Goal: Use online tool/utility: Utilize a website feature to perform a specific function

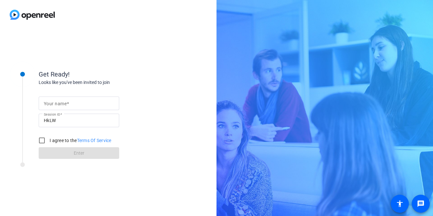
click at [84, 107] on div at bounding box center [79, 103] width 70 height 14
type input "gsdf"
click at [48, 141] on input "I agree to the Terms Of Service" at bounding box center [41, 140] width 13 height 13
checkbox input "true"
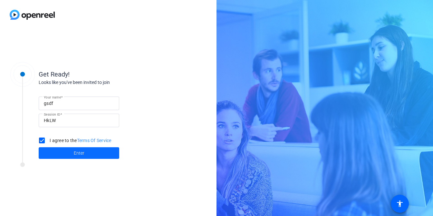
click at [60, 148] on span at bounding box center [79, 152] width 81 height 15
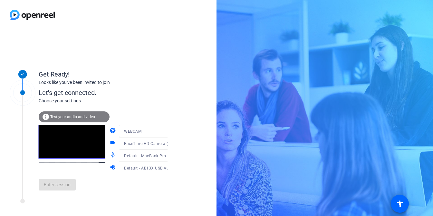
click at [120, 20] on div at bounding box center [108, 14] width 217 height 29
click at [49, 184] on span "Enter session" at bounding box center [57, 184] width 27 height 7
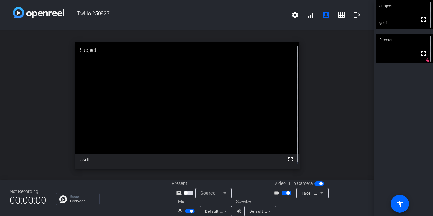
click at [407, 175] on div "Subject fullscreen gsdf Director fullscreen mic_off_outline" at bounding box center [404, 108] width 59 height 216
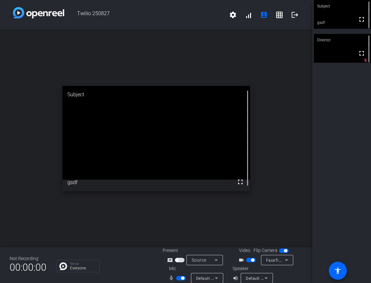
click at [220, 276] on div "Default - External Microphone (Built-in)" at bounding box center [207, 278] width 32 height 10
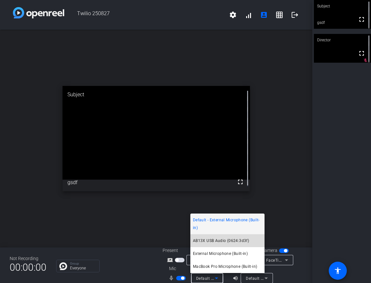
click at [225, 244] on mat-option "AB13X USB Audio (0624:3d3f)" at bounding box center [227, 240] width 74 height 13
